Goal: Task Accomplishment & Management: Use online tool/utility

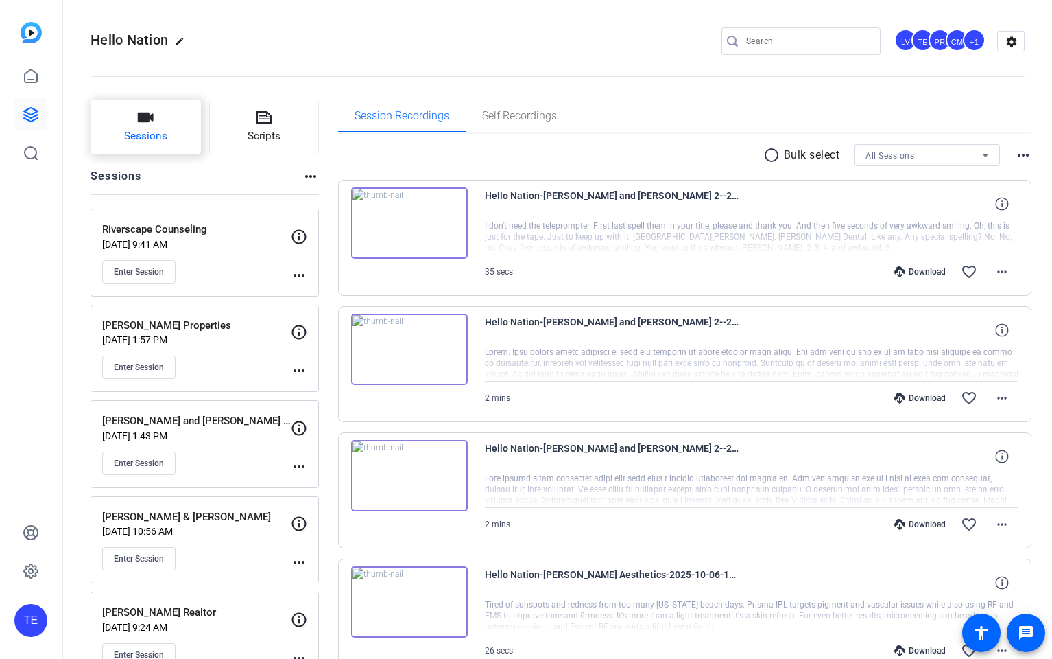
click at [124, 129] on span "Sessions" at bounding box center [145, 136] width 43 height 16
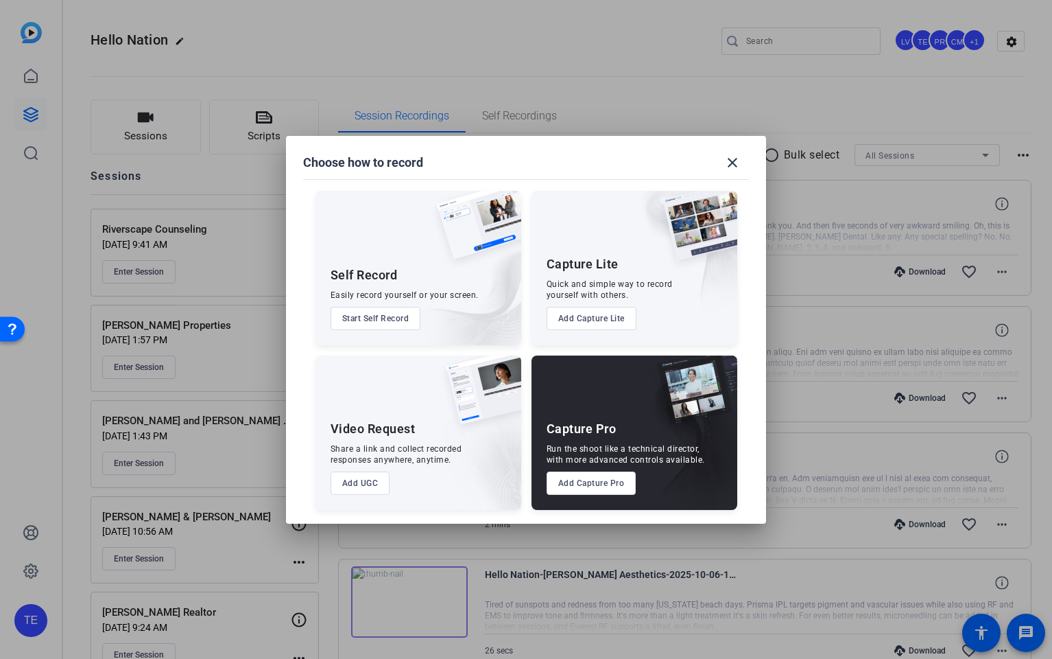
click at [582, 494] on button "Add Capture Pro" at bounding box center [592, 482] width 90 height 23
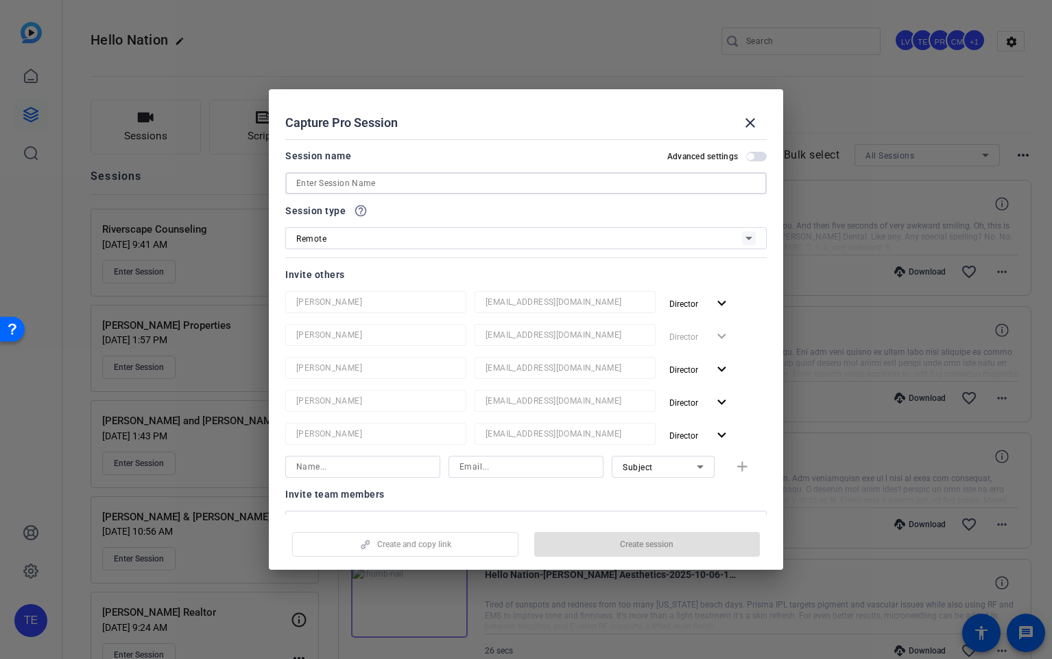
click at [348, 187] on input at bounding box center [526, 183] width 460 height 16
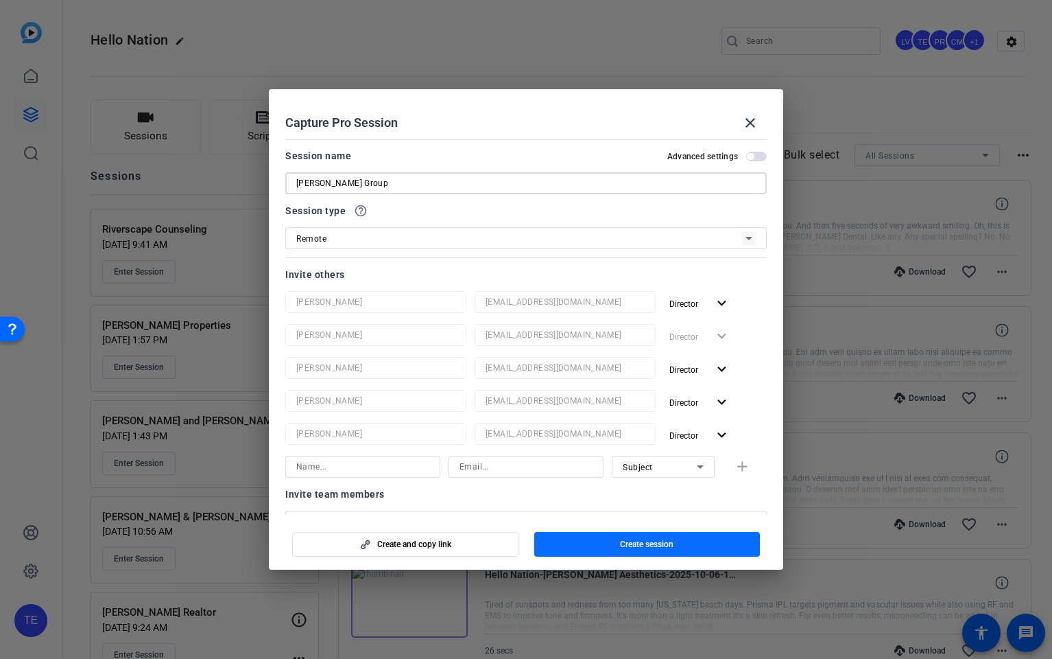
type input "[PERSON_NAME] Group"
click at [681, 545] on span "button" at bounding box center [647, 544] width 226 height 33
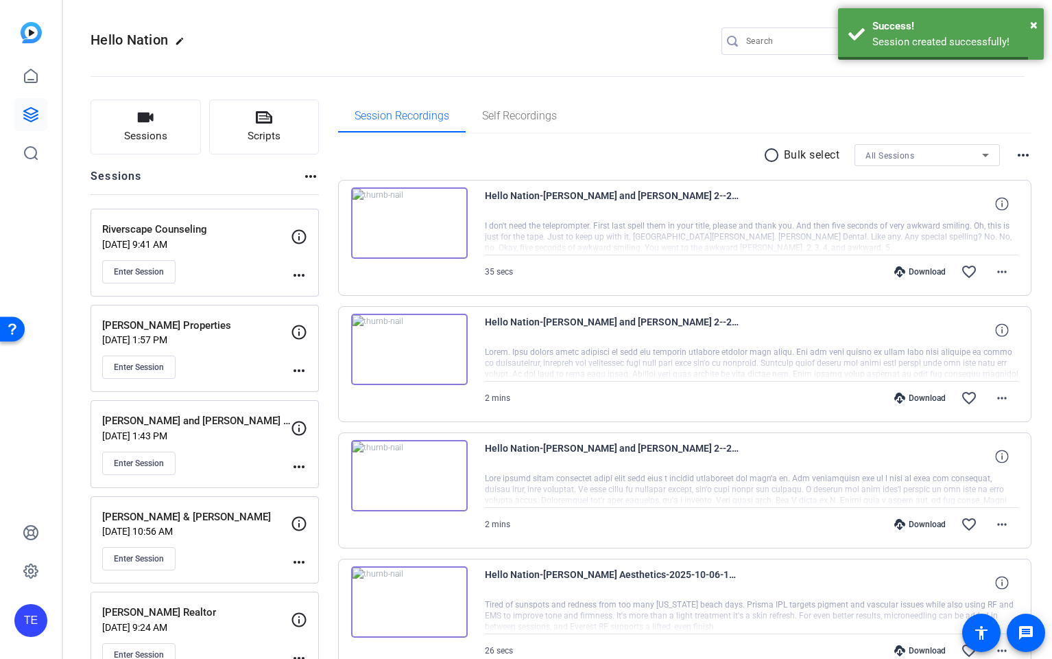
click at [139, 132] on span "Sessions" at bounding box center [145, 136] width 43 height 16
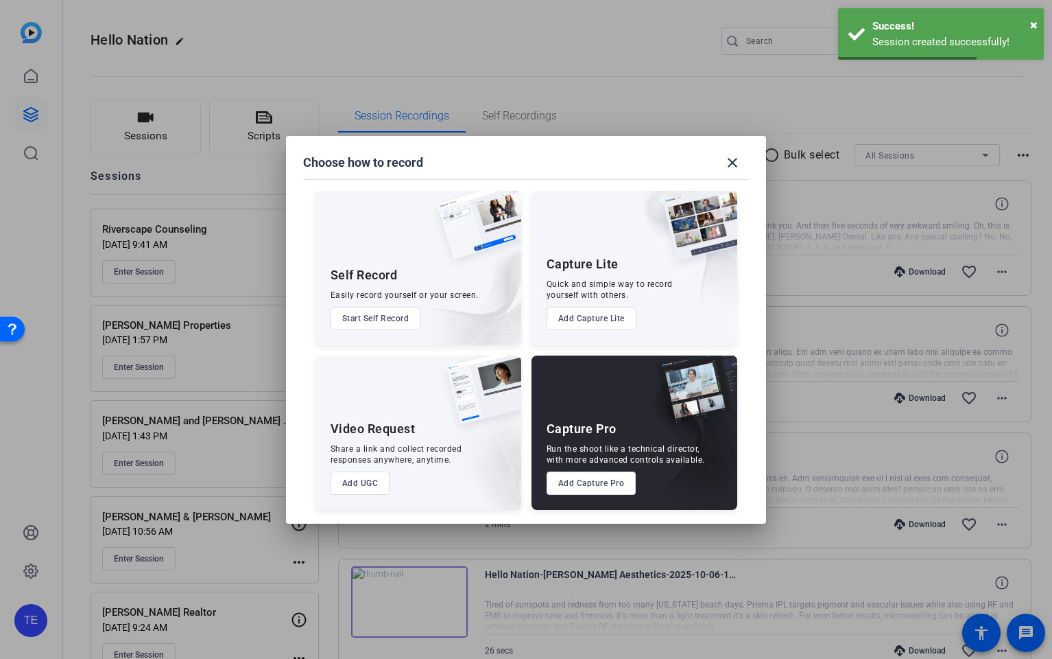
click at [597, 486] on button "Add Capture Pro" at bounding box center [592, 482] width 90 height 23
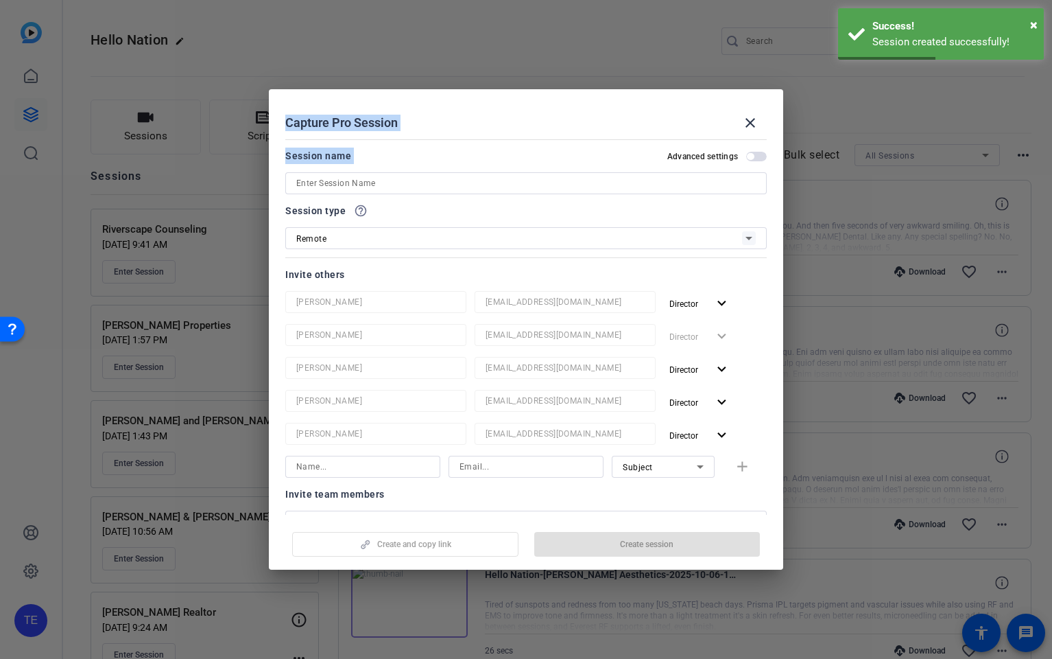
click at [344, 186] on input at bounding box center [526, 183] width 460 height 16
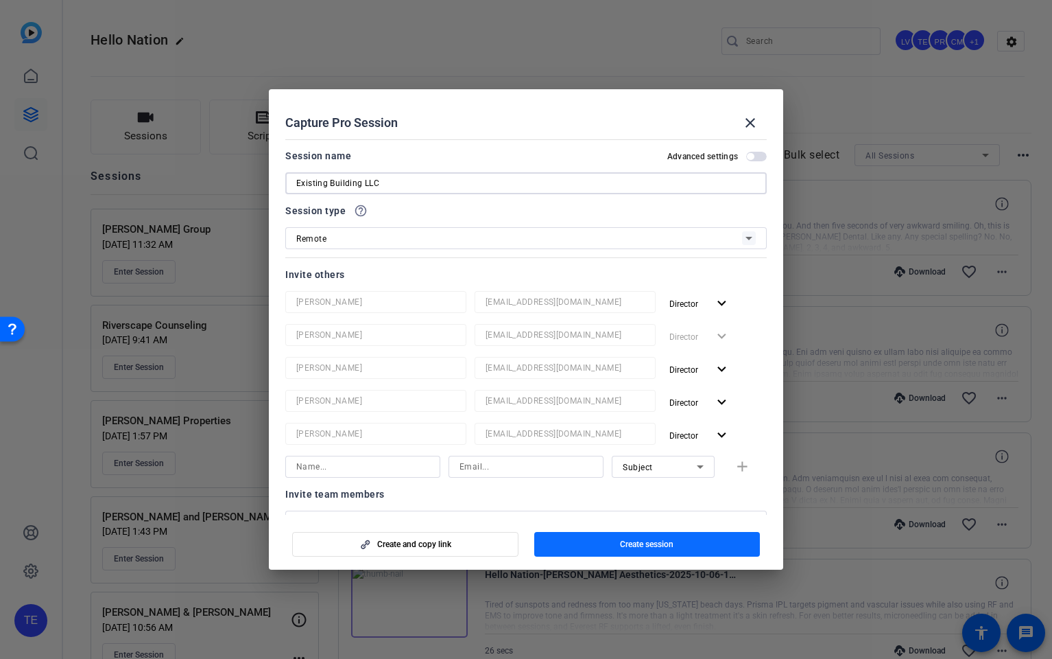
type input "Existing Building LLC"
click at [643, 546] on span "Create session" at bounding box center [647, 544] width 54 height 11
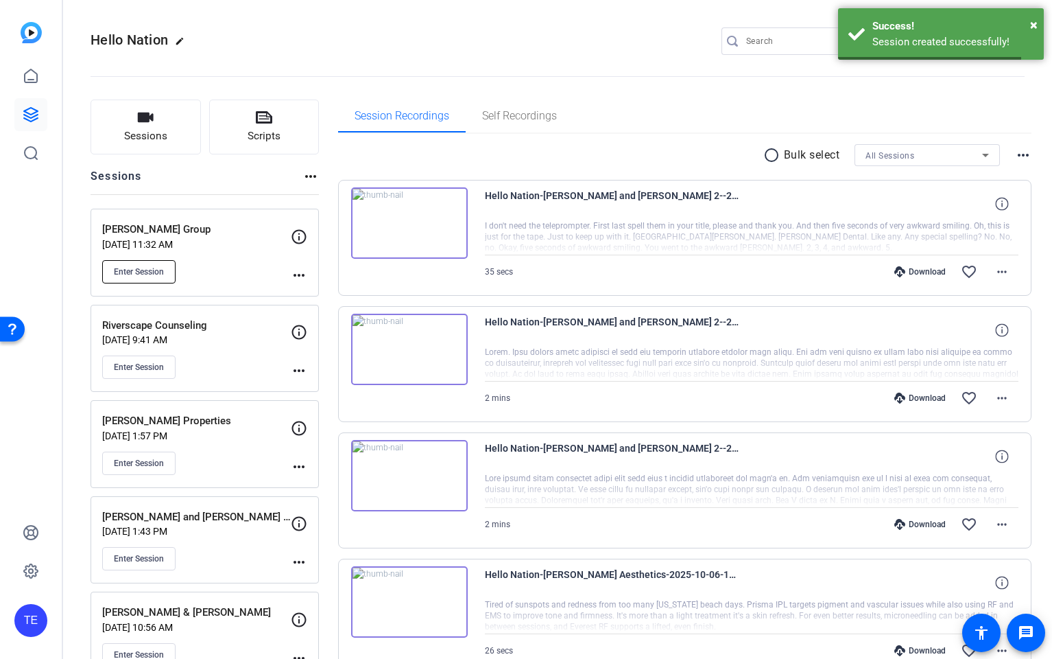
click at [136, 265] on button "Enter Session" at bounding box center [138, 271] width 73 height 23
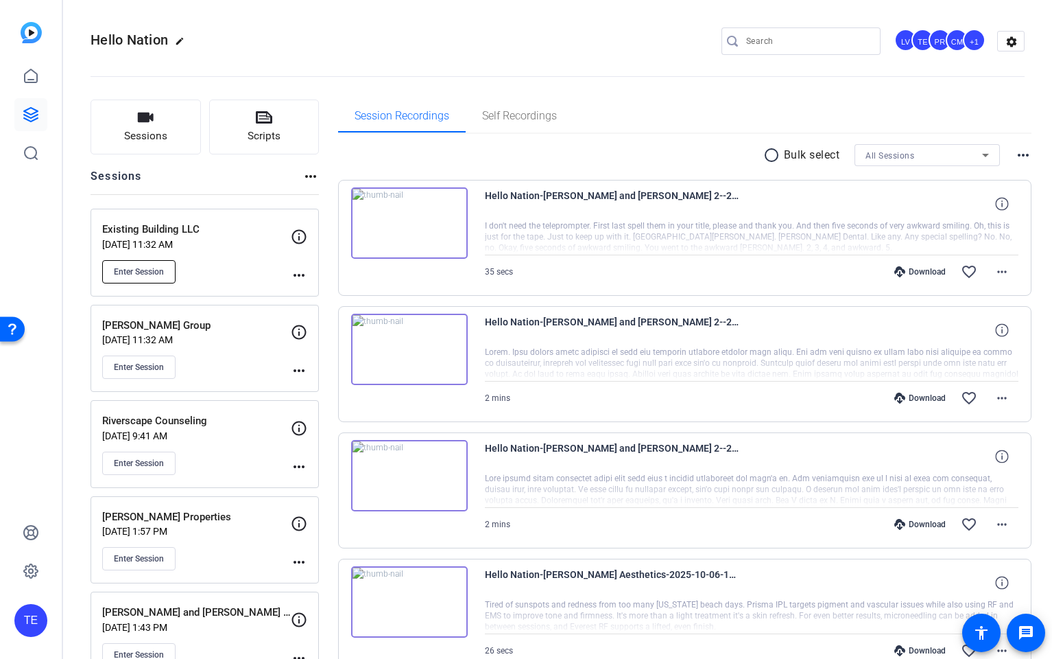
click at [135, 277] on button "Enter Session" at bounding box center [138, 271] width 73 height 23
click at [1010, 525] on mat-icon "more_horiz" at bounding box center [1002, 524] width 16 height 16
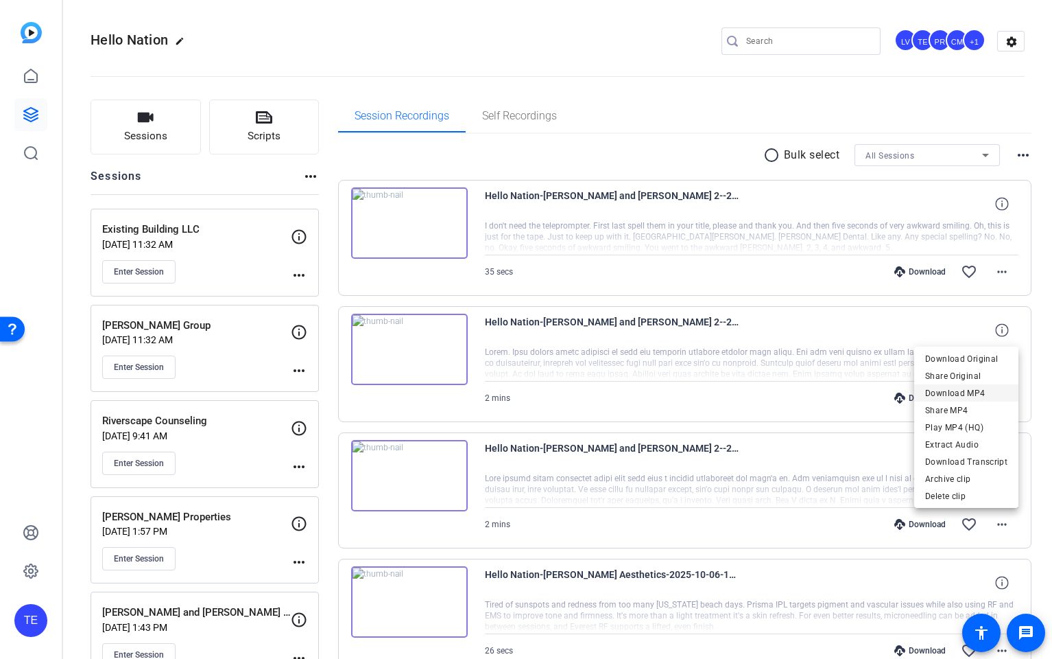
click at [969, 394] on span "Download MP4" at bounding box center [967, 393] width 82 height 16
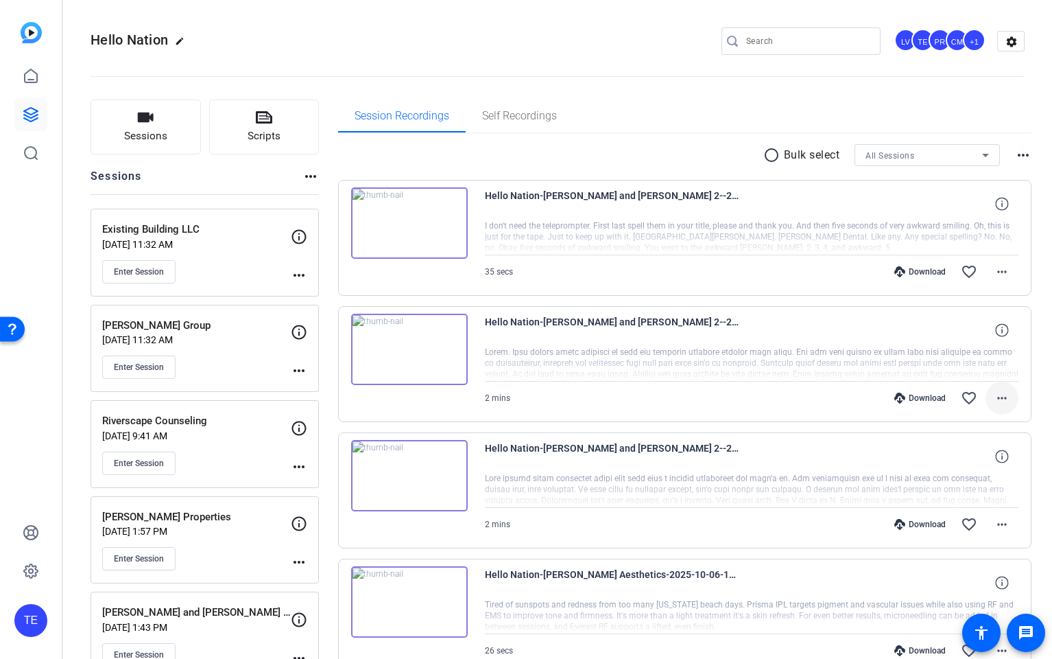
click at [999, 396] on mat-icon "more_horiz" at bounding box center [1002, 398] width 16 height 16
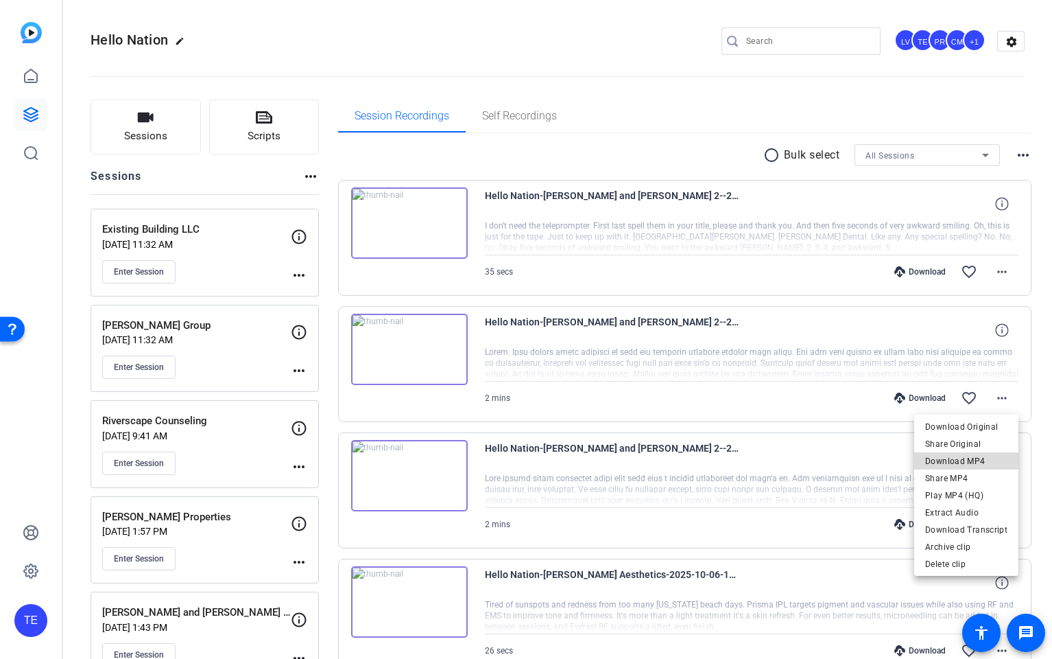
click at [980, 465] on span "Download MP4" at bounding box center [967, 461] width 82 height 16
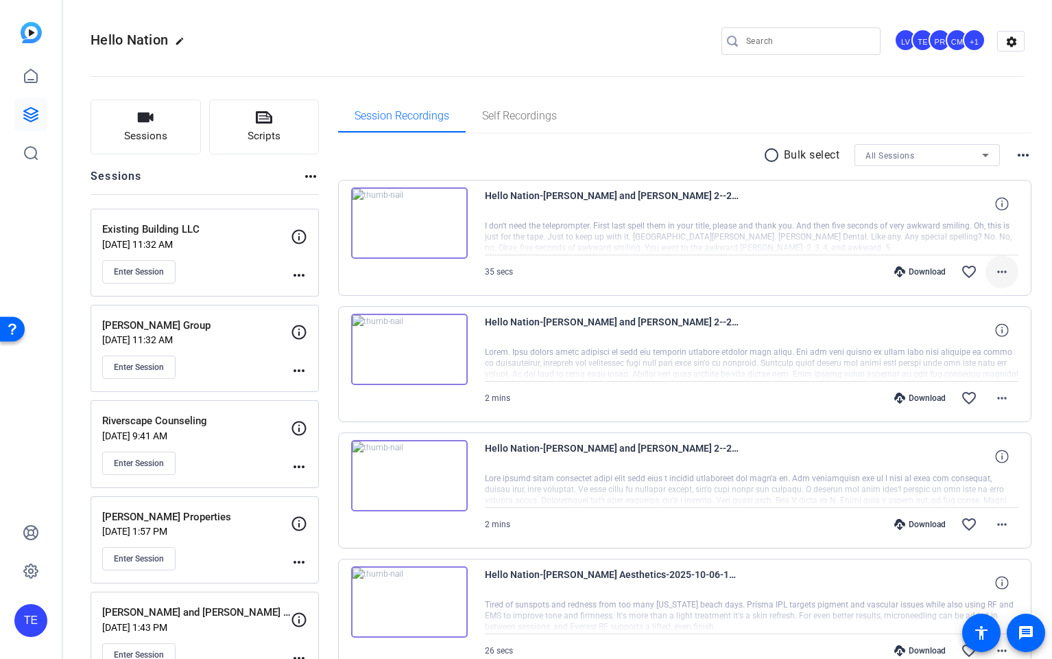
click at [1004, 272] on mat-icon "more_horiz" at bounding box center [1002, 271] width 16 height 16
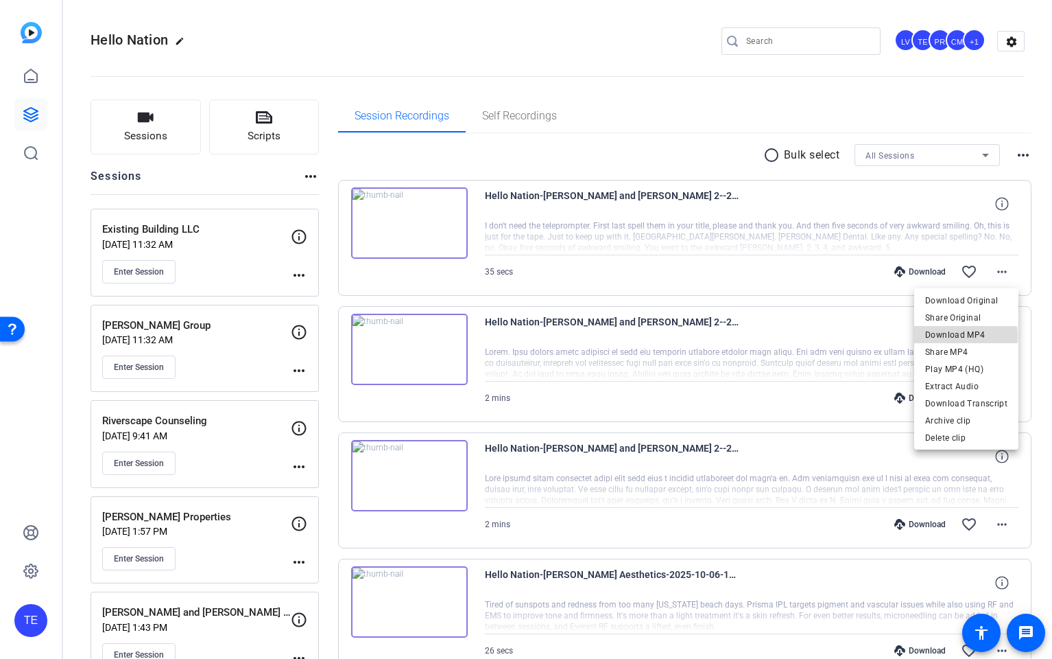
click at [964, 336] on span "Download MP4" at bounding box center [967, 335] width 82 height 16
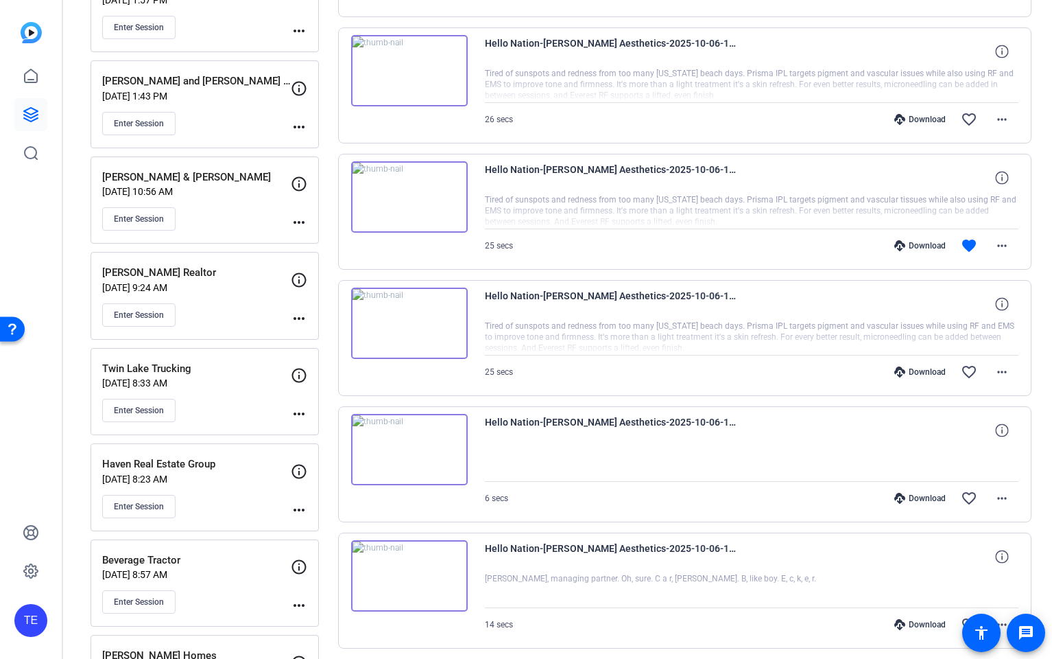
scroll to position [514, 0]
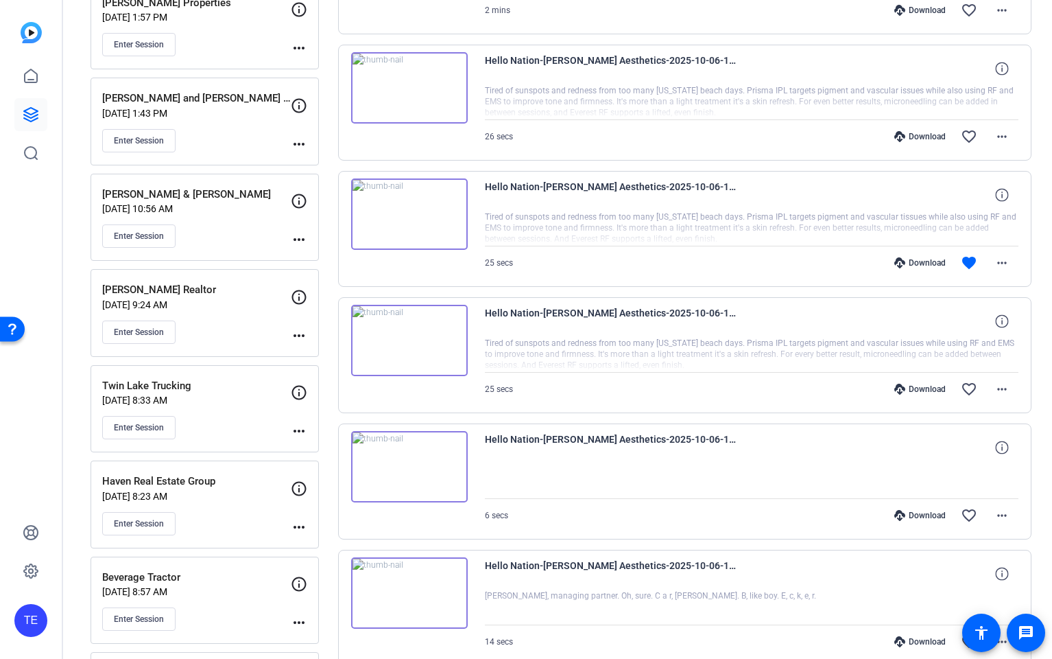
click at [248, 233] on div "Enter Session" at bounding box center [196, 235] width 189 height 23
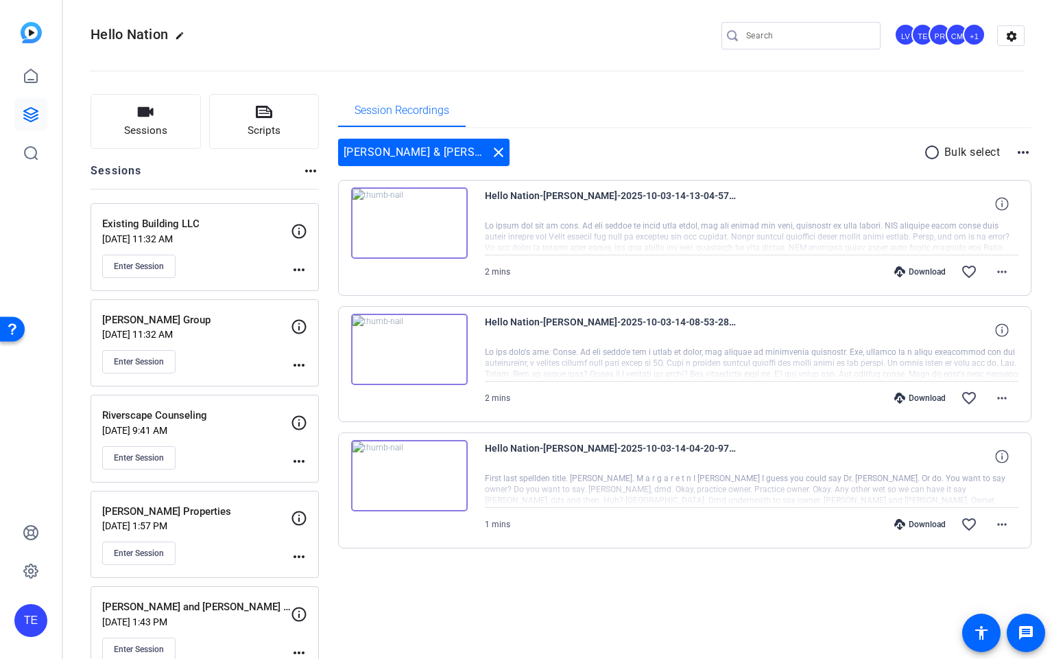
scroll to position [107, 0]
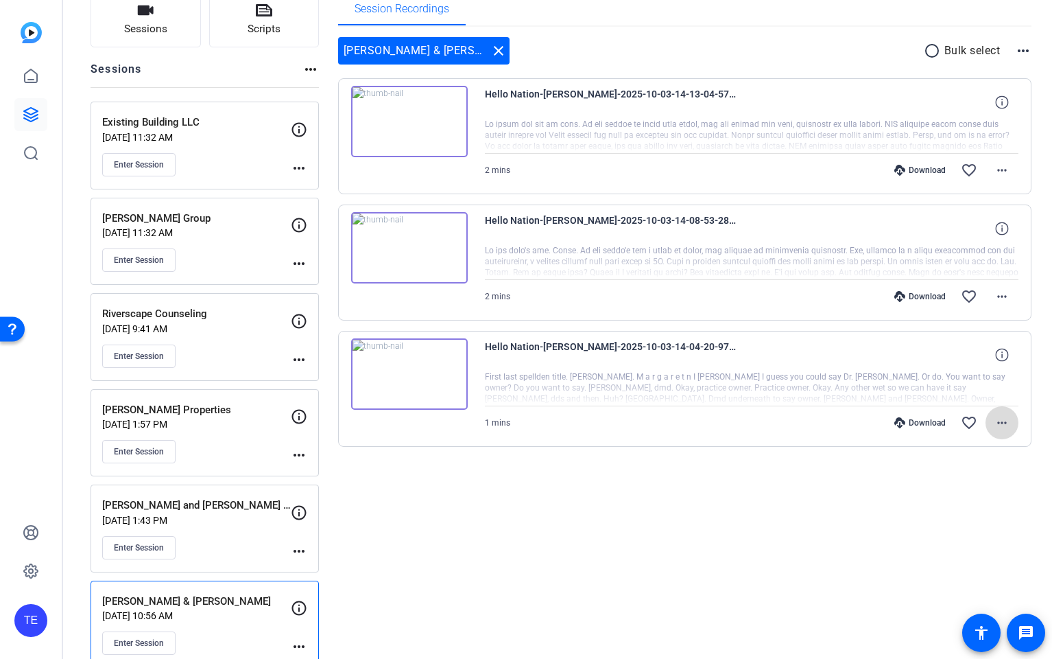
click at [1006, 423] on mat-icon "more_horiz" at bounding box center [1002, 422] width 16 height 16
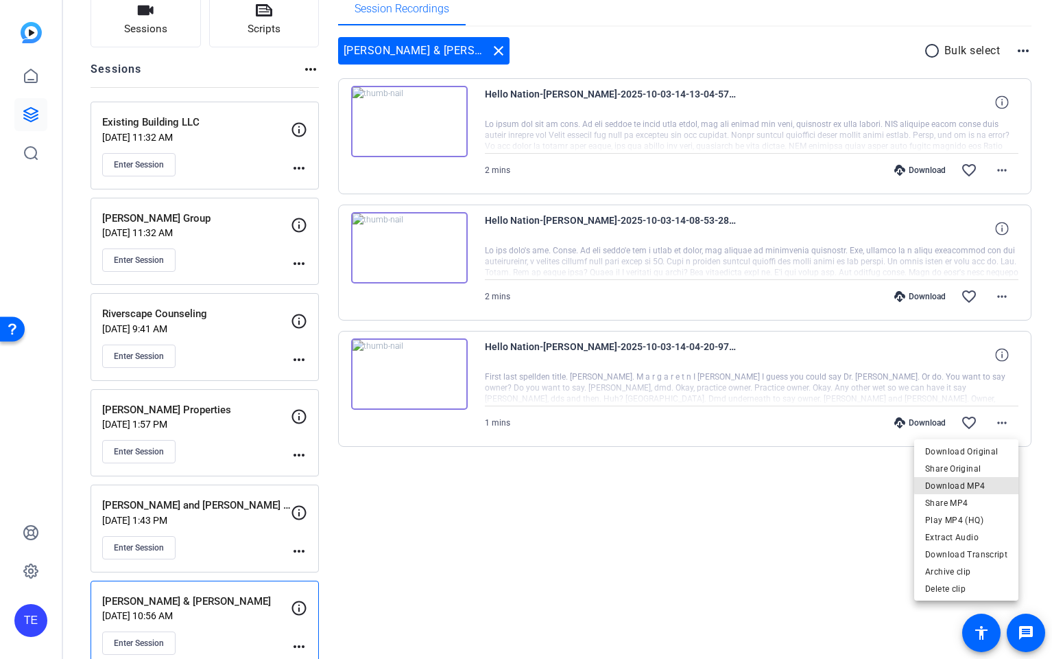
click at [972, 484] on span "Download MP4" at bounding box center [967, 486] width 82 height 16
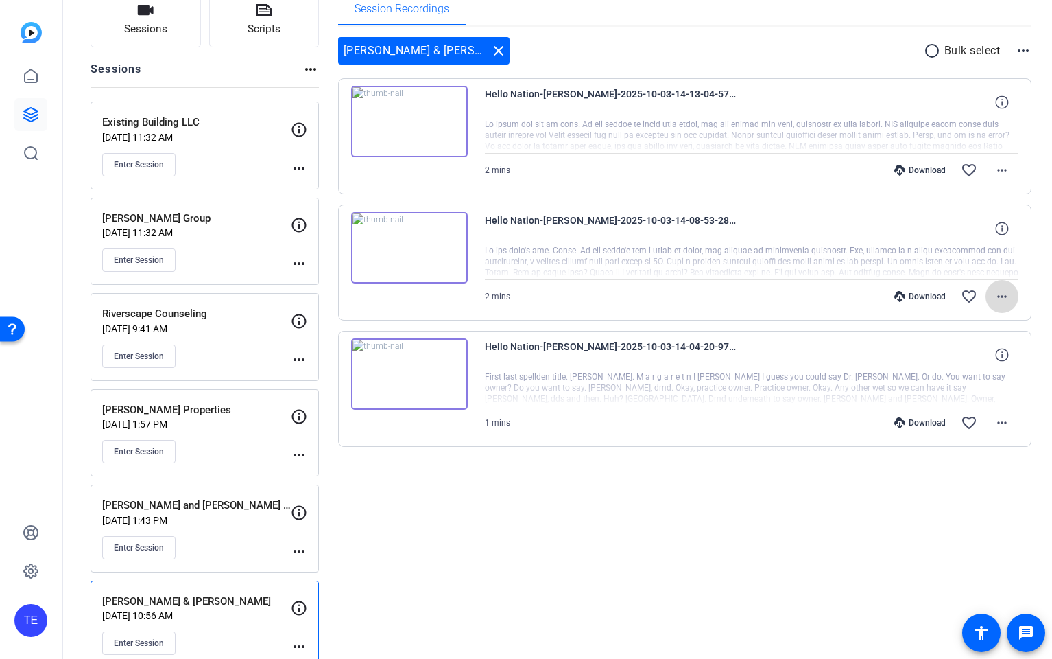
click at [1002, 297] on mat-icon "more_horiz" at bounding box center [1002, 296] width 16 height 16
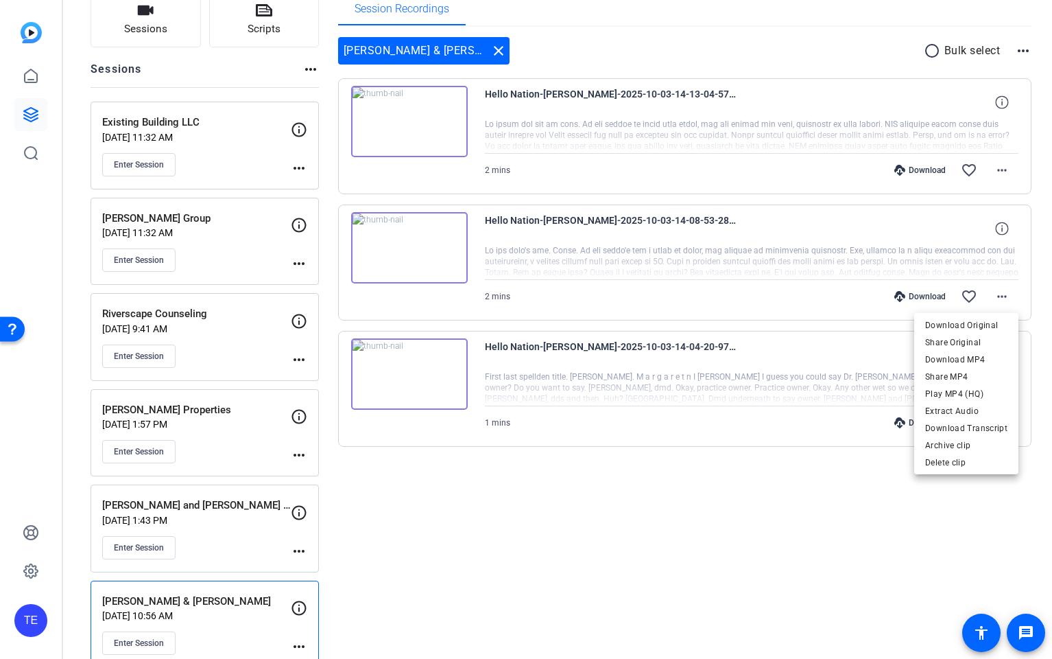
click at [968, 359] on span "Download MP4" at bounding box center [967, 359] width 82 height 16
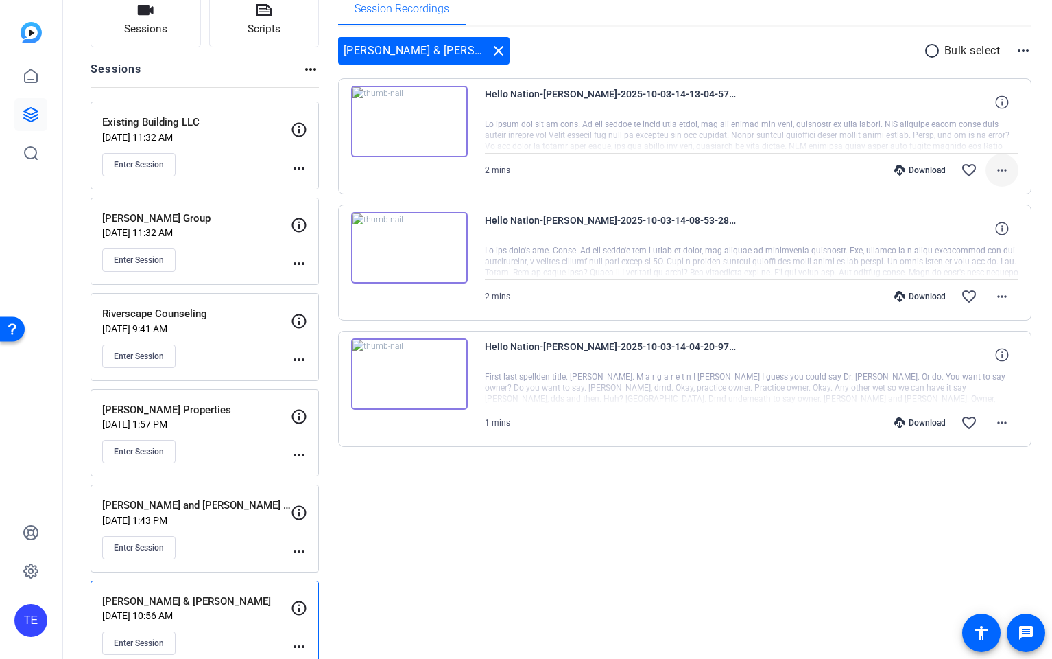
click at [1005, 167] on mat-icon "more_horiz" at bounding box center [1002, 170] width 16 height 16
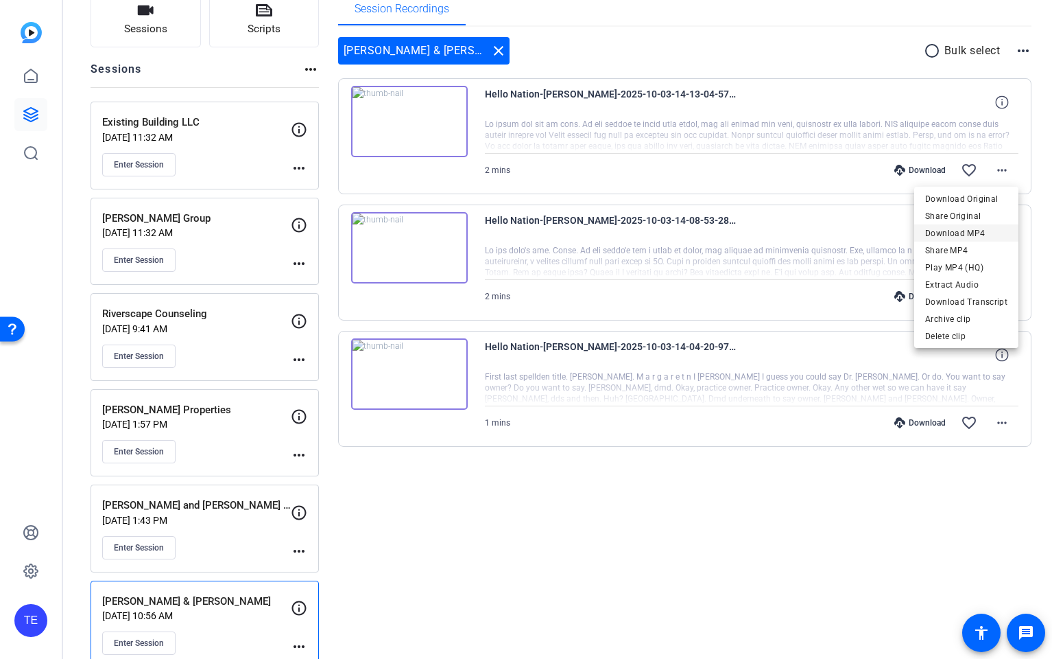
click at [962, 231] on span "Download MP4" at bounding box center [967, 233] width 82 height 16
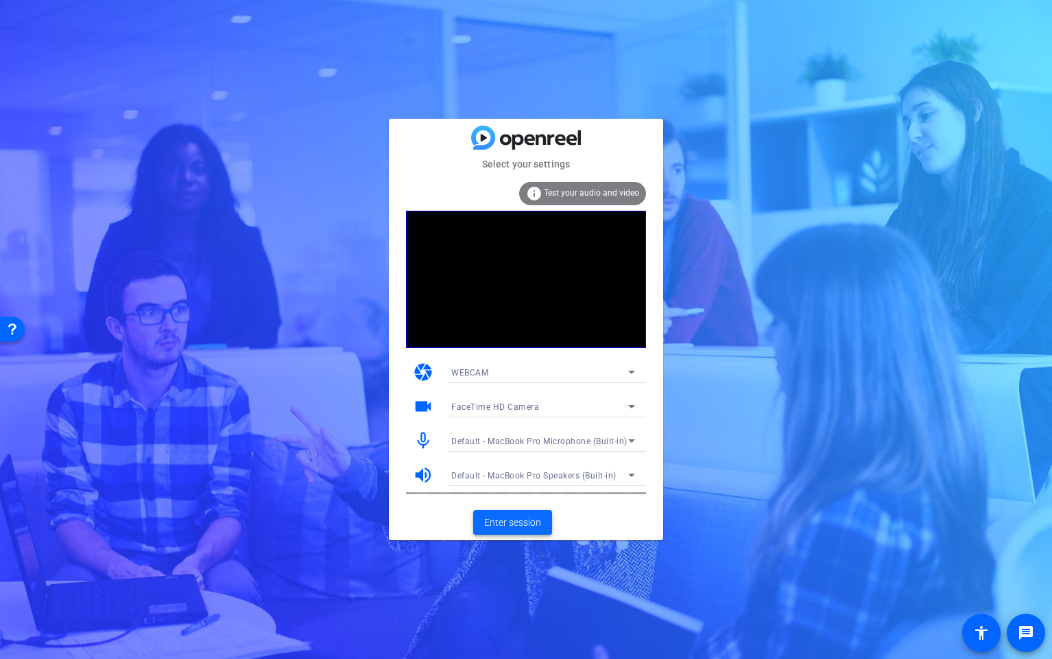
click at [513, 523] on span "Enter session" at bounding box center [512, 522] width 57 height 14
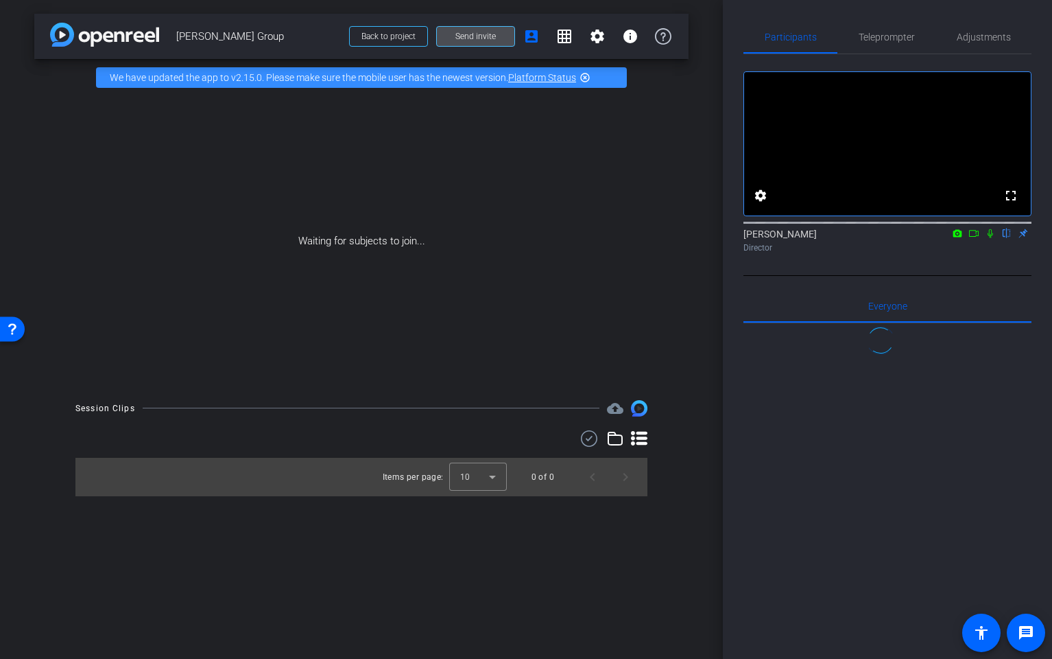
click at [461, 34] on span "Send invite" at bounding box center [476, 36] width 40 height 11
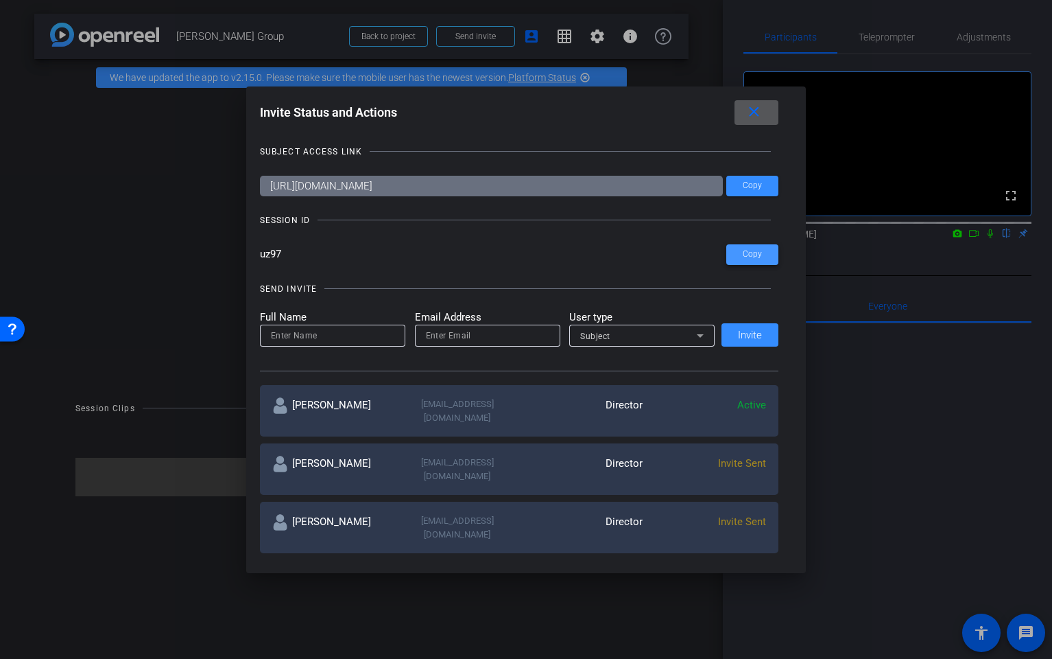
click at [756, 256] on span "Copy" at bounding box center [752, 254] width 19 height 10
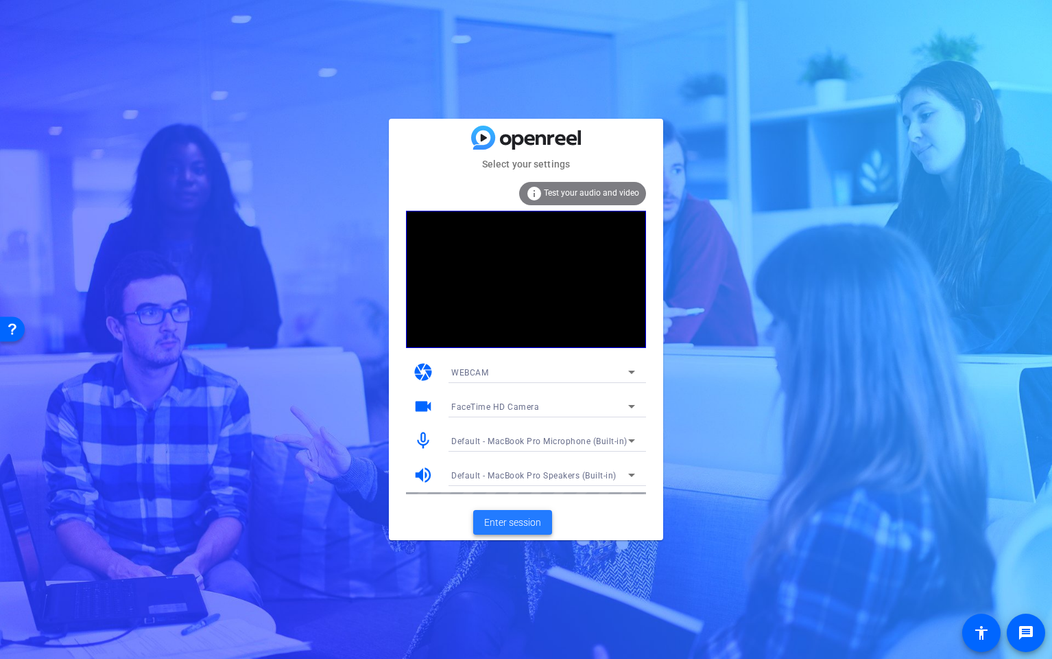
click at [508, 522] on span "Enter session" at bounding box center [512, 522] width 57 height 14
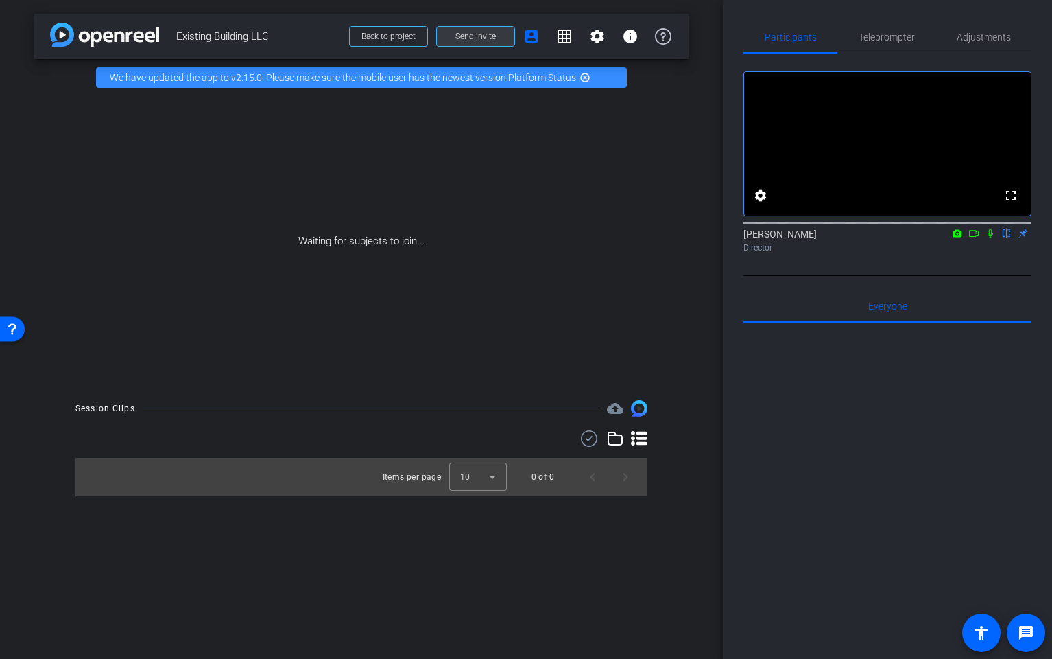
click at [460, 35] on span "Send invite" at bounding box center [476, 36] width 40 height 11
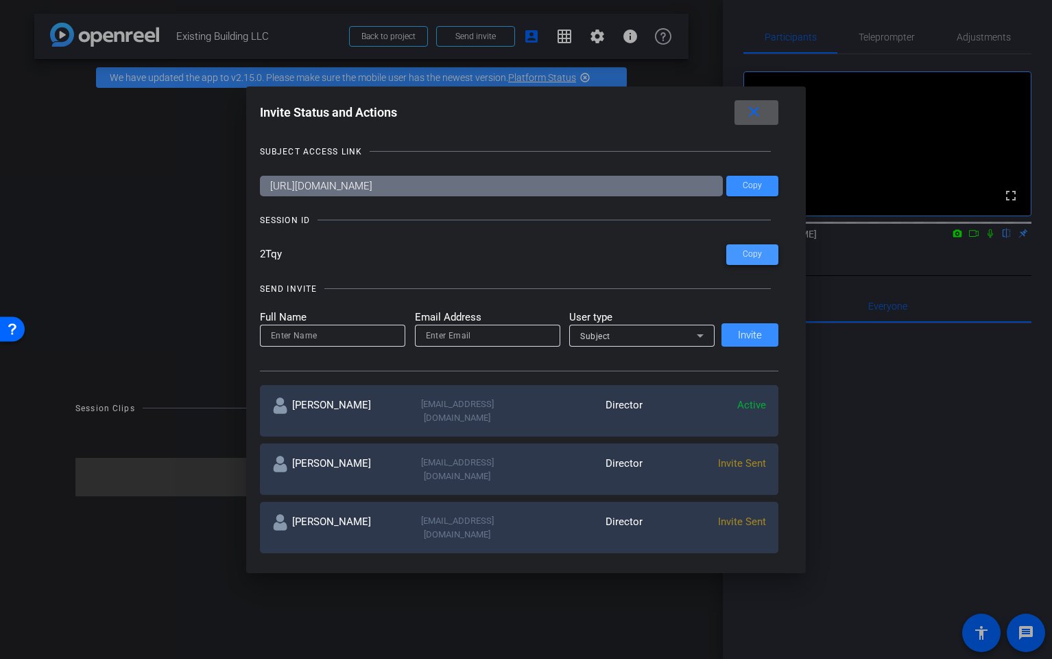
click at [755, 253] on span "Copy" at bounding box center [752, 254] width 19 height 10
drag, startPoint x: 753, startPoint y: 116, endPoint x: 686, endPoint y: 37, distance: 103.7
click at [753, 115] on mat-icon "close" at bounding box center [754, 112] width 17 height 17
